Goal: Task Accomplishment & Management: Complete application form

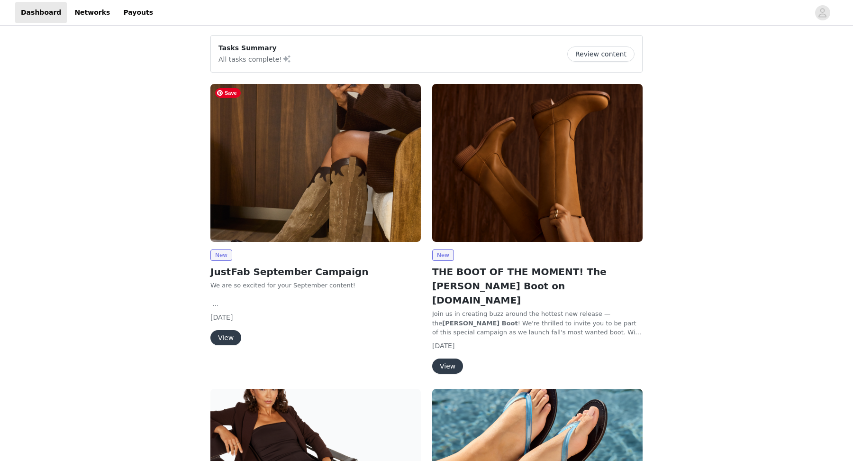
click at [258, 194] on img at bounding box center [316, 163] width 211 height 158
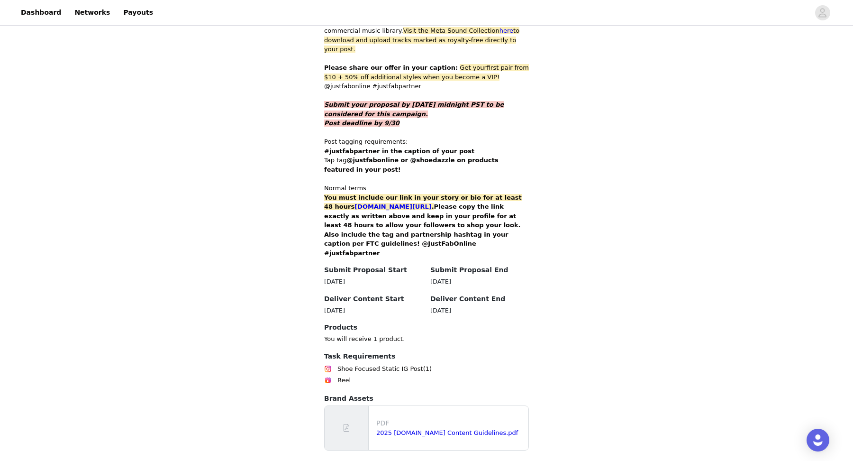
scroll to position [539, 0]
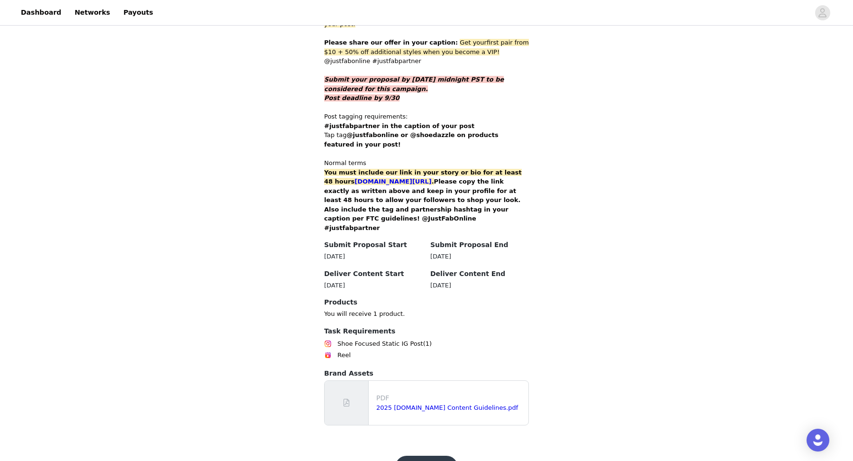
click at [423, 456] on button "Get Started" at bounding box center [426, 467] width 63 height 23
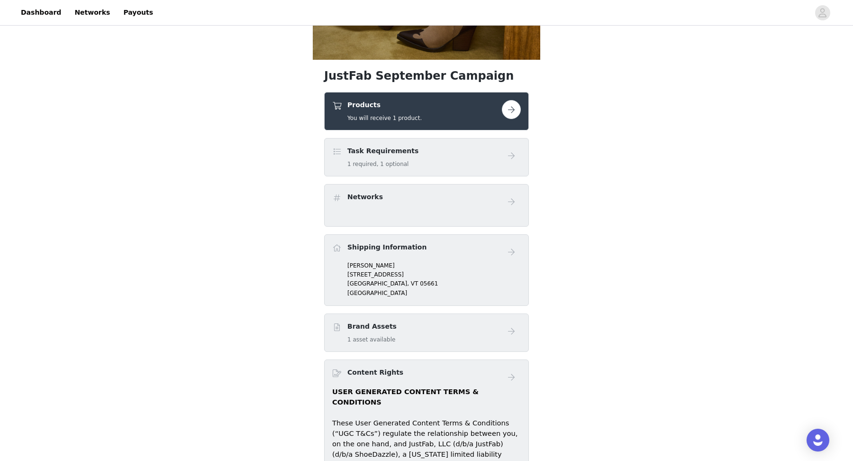
scroll to position [275, 0]
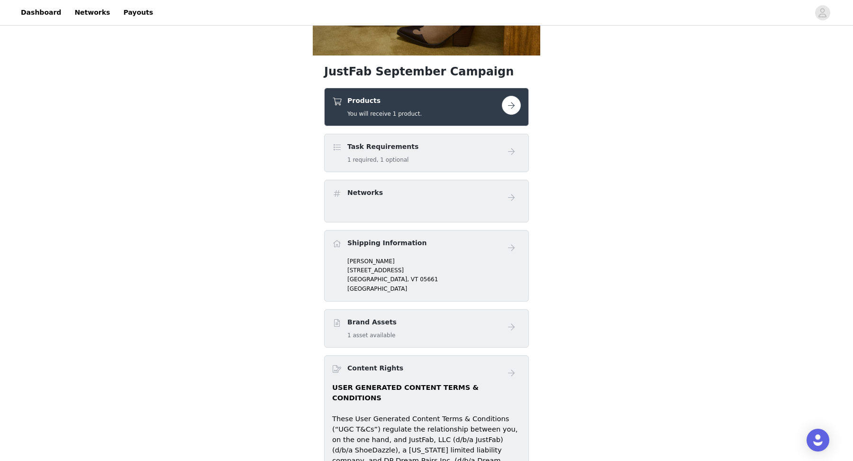
click at [511, 106] on button "button" at bounding box center [511, 105] width 19 height 19
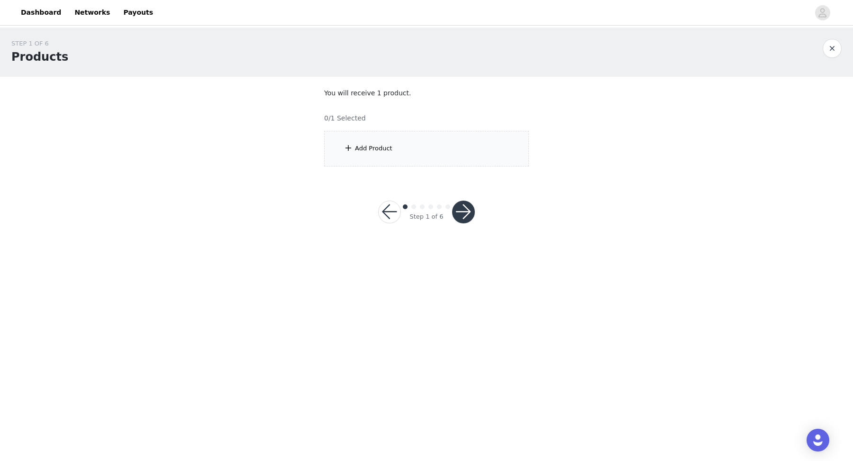
click at [394, 158] on div "Add Product" at bounding box center [426, 149] width 205 height 36
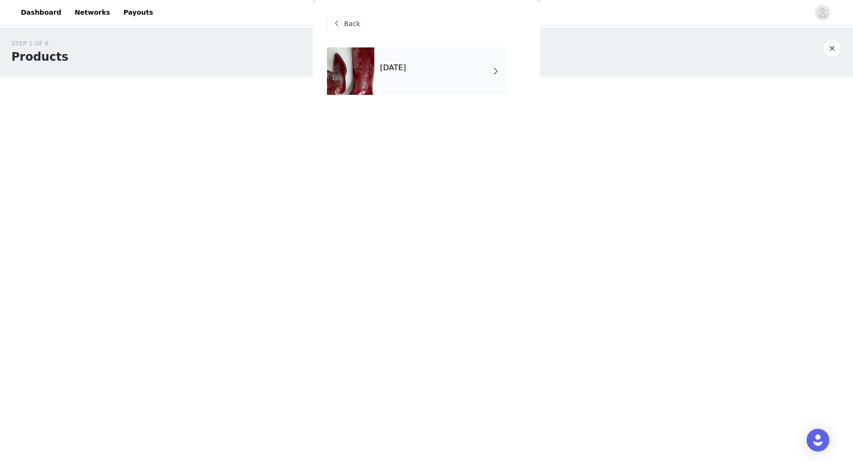
click at [434, 75] on div "[DATE]" at bounding box center [441, 70] width 132 height 47
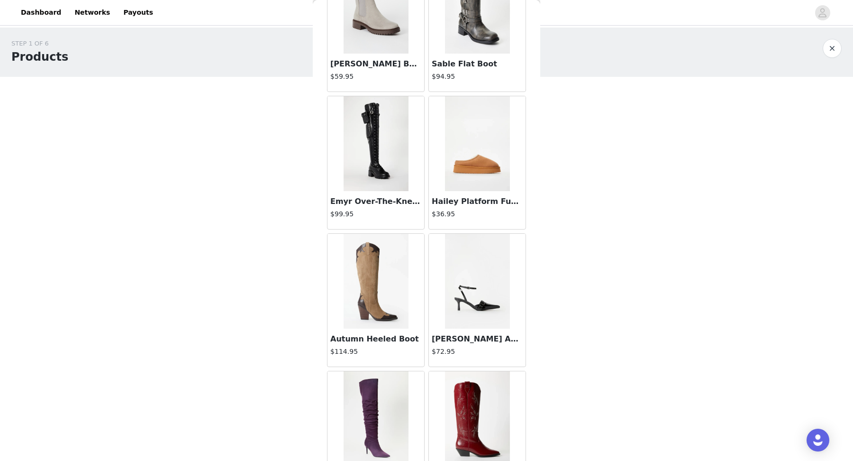
scroll to position [407, 0]
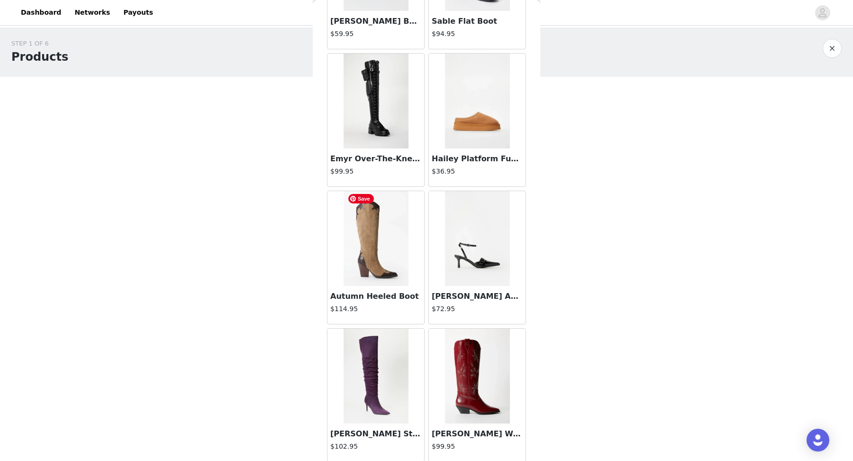
click at [375, 255] on img at bounding box center [376, 238] width 65 height 95
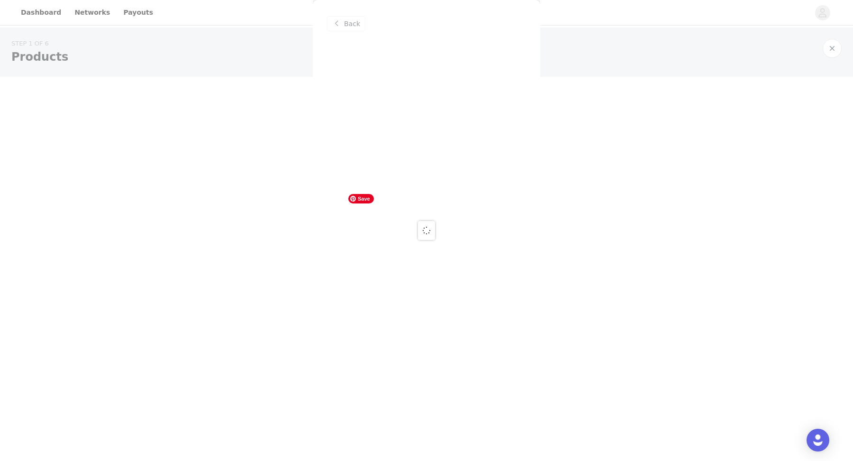
scroll to position [0, 0]
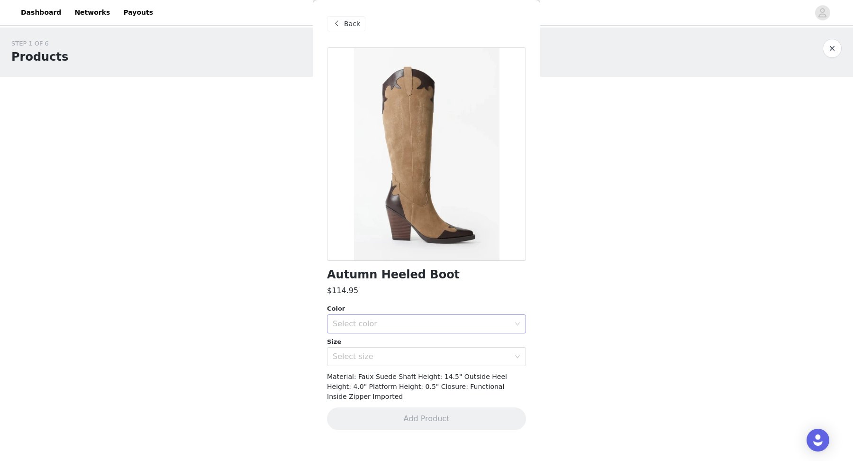
click at [429, 325] on div "Select color" at bounding box center [421, 323] width 177 height 9
click at [428, 339] on li "Taupe/ Coffee" at bounding box center [426, 344] width 199 height 15
click at [425, 361] on div "Select size" at bounding box center [424, 357] width 182 height 18
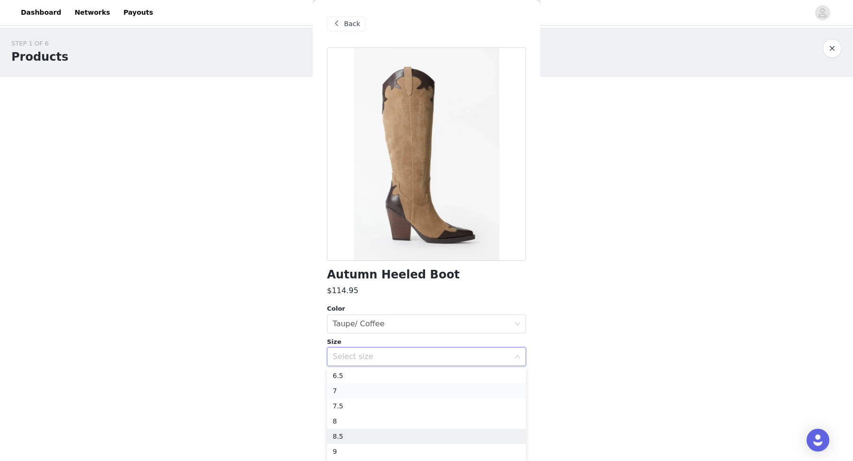
scroll to position [44, 0]
click at [410, 410] on li "8" at bounding box center [426, 409] width 199 height 15
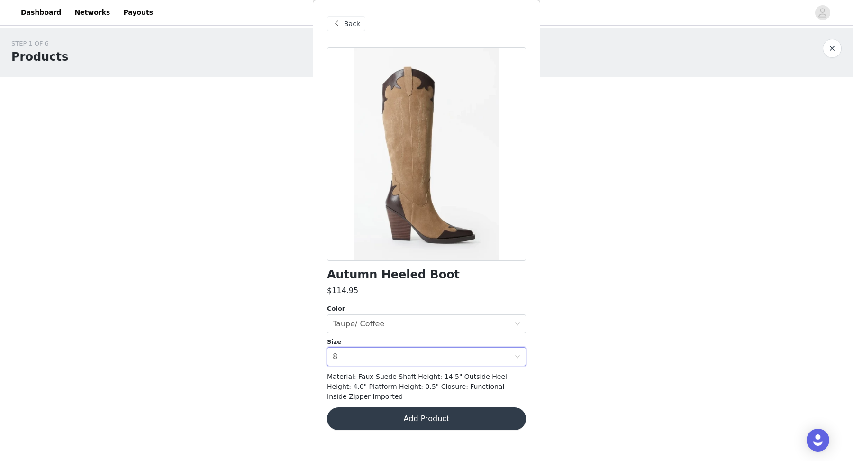
click at [402, 411] on button "Add Product" at bounding box center [426, 418] width 199 height 23
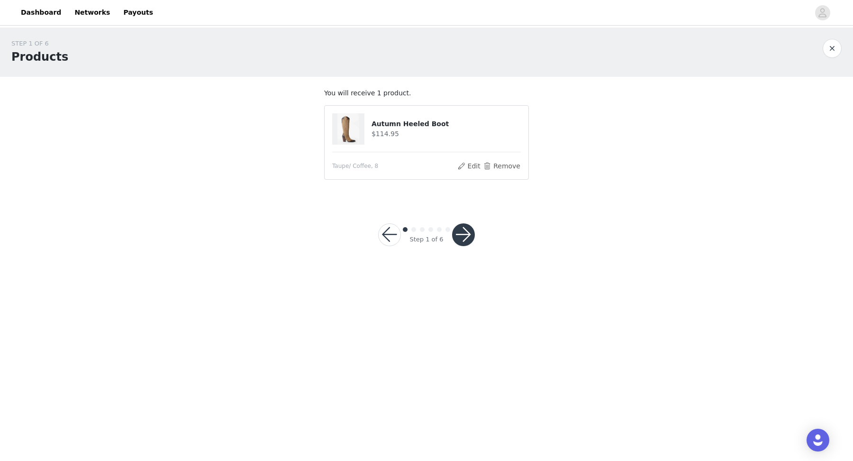
click at [458, 241] on button "button" at bounding box center [463, 234] width 23 height 23
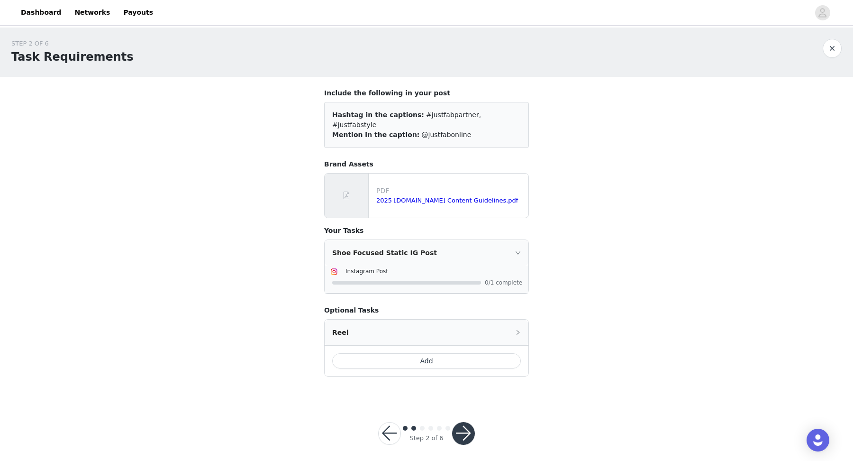
click at [459, 426] on button "button" at bounding box center [463, 433] width 23 height 23
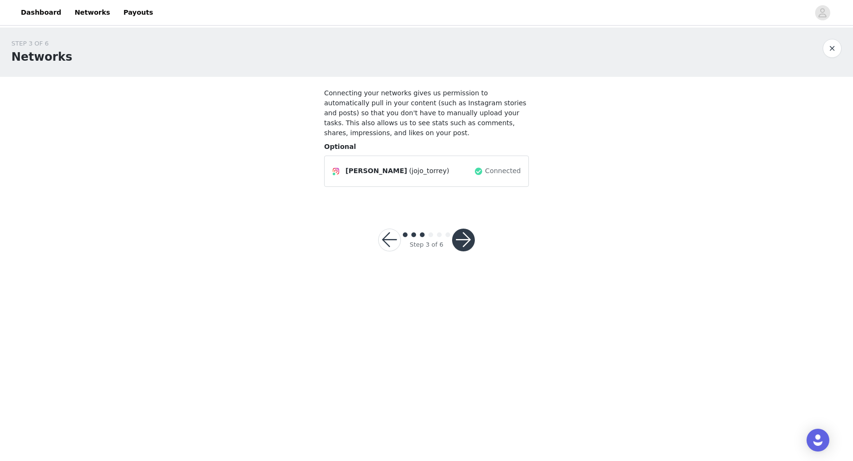
click at [463, 240] on button "button" at bounding box center [463, 240] width 23 height 23
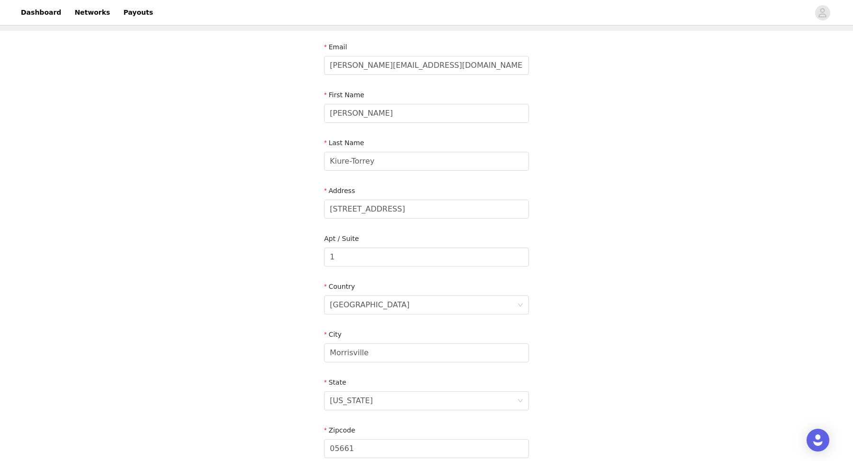
scroll to position [46, 0]
click at [445, 258] on input "1" at bounding box center [426, 256] width 205 height 19
click at [328, 256] on input "1 #49" at bounding box center [426, 256] width 205 height 19
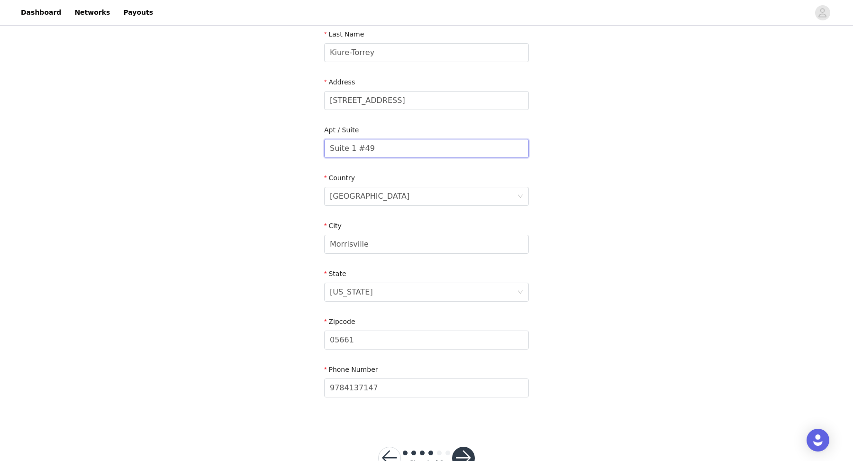
scroll to position [185, 0]
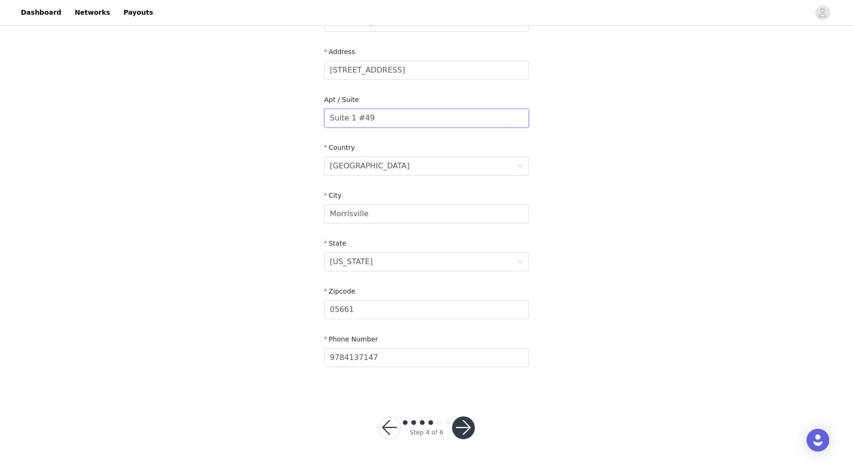
type input "Suite 1 #49"
click at [467, 427] on button "button" at bounding box center [463, 427] width 23 height 23
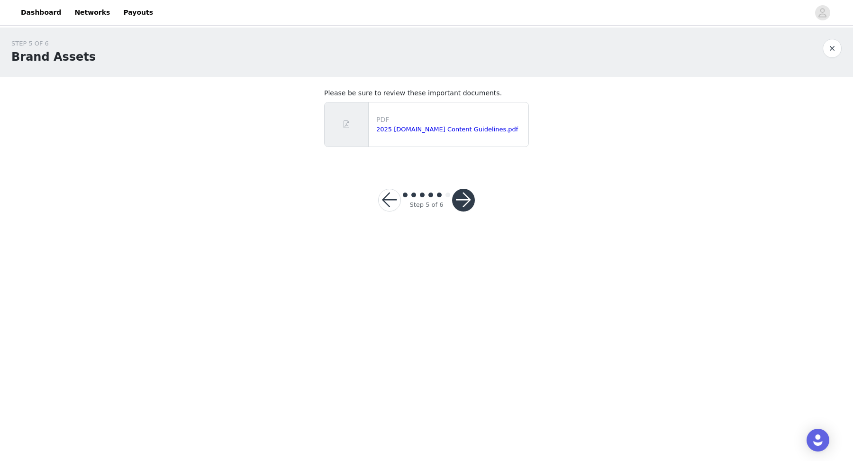
click at [464, 204] on button "button" at bounding box center [463, 200] width 23 height 23
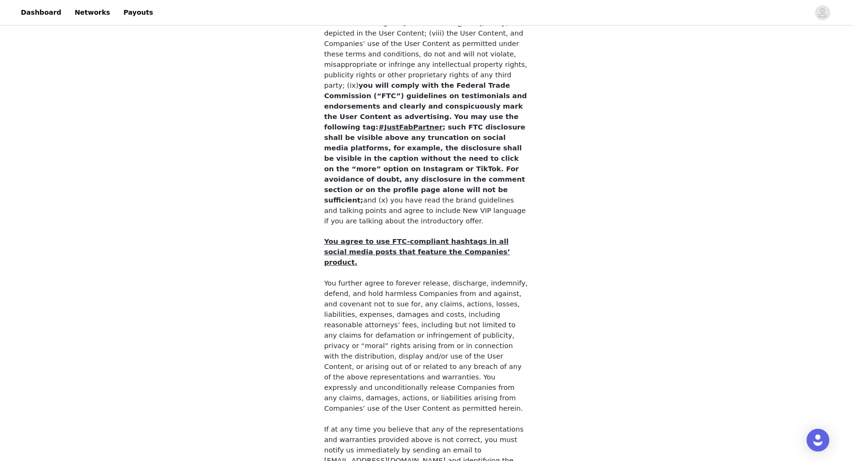
scroll to position [737, 0]
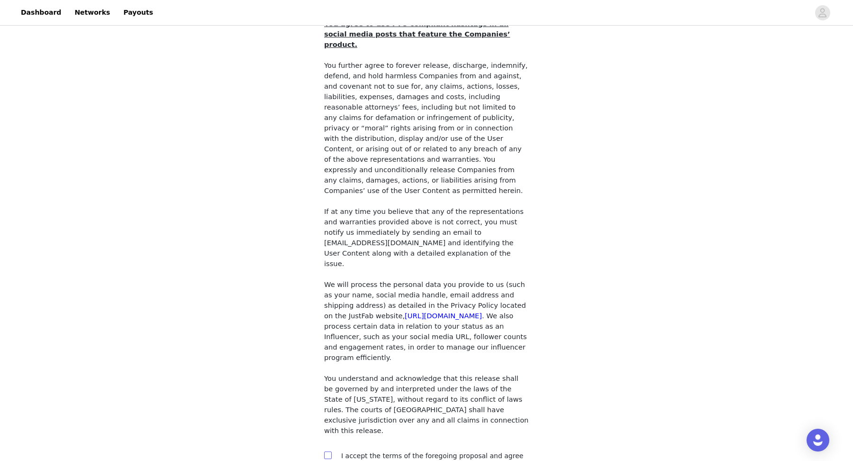
click at [328, 451] on input "checkbox" at bounding box center [327, 454] width 7 height 7
checkbox input "true"
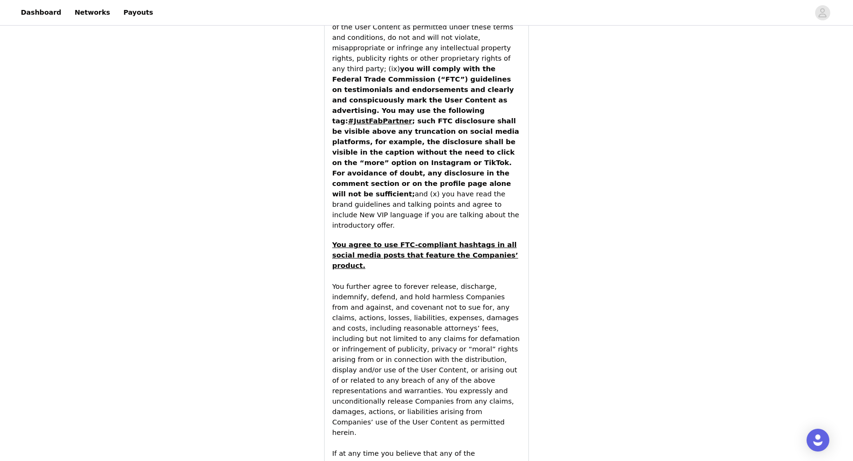
scroll to position [1225, 0]
